Goal: Transaction & Acquisition: Purchase product/service

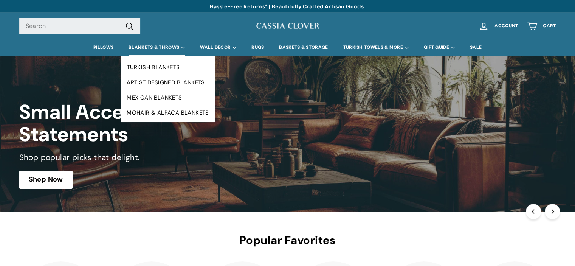
click at [157, 46] on summary "BLANKETS & THROWS" at bounding box center [156, 47] width 71 height 17
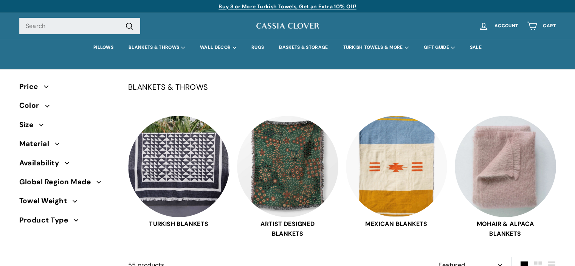
select select "manual"
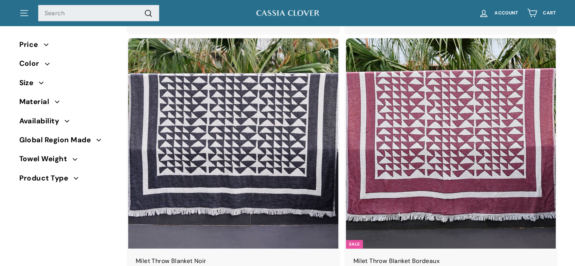
scroll to position [3153, 0]
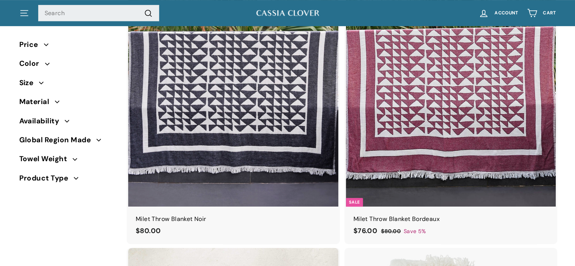
drag, startPoint x: 578, startPoint y: 14, endPoint x: 565, endPoint y: 150, distance: 136.8
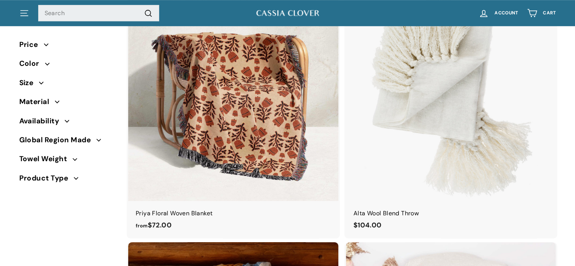
scroll to position [3414, 0]
